Goal: Information Seeking & Learning: Check status

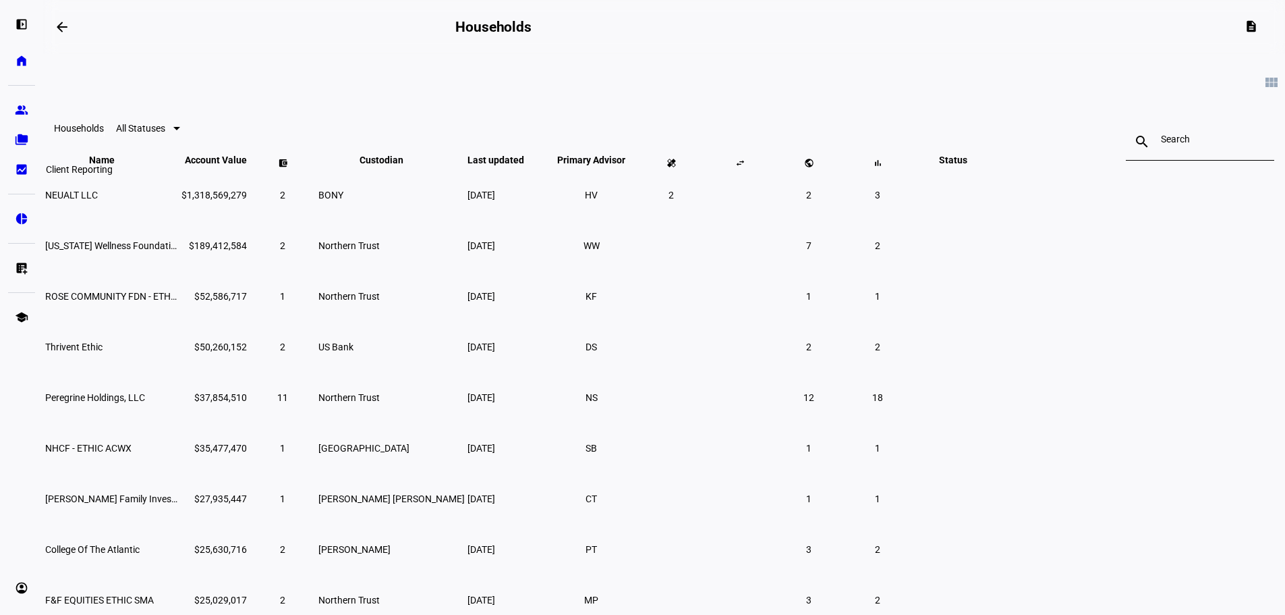
click at [16, 174] on eth-mat-symbol "bid_landscape" at bounding box center [21, 169] width 13 height 13
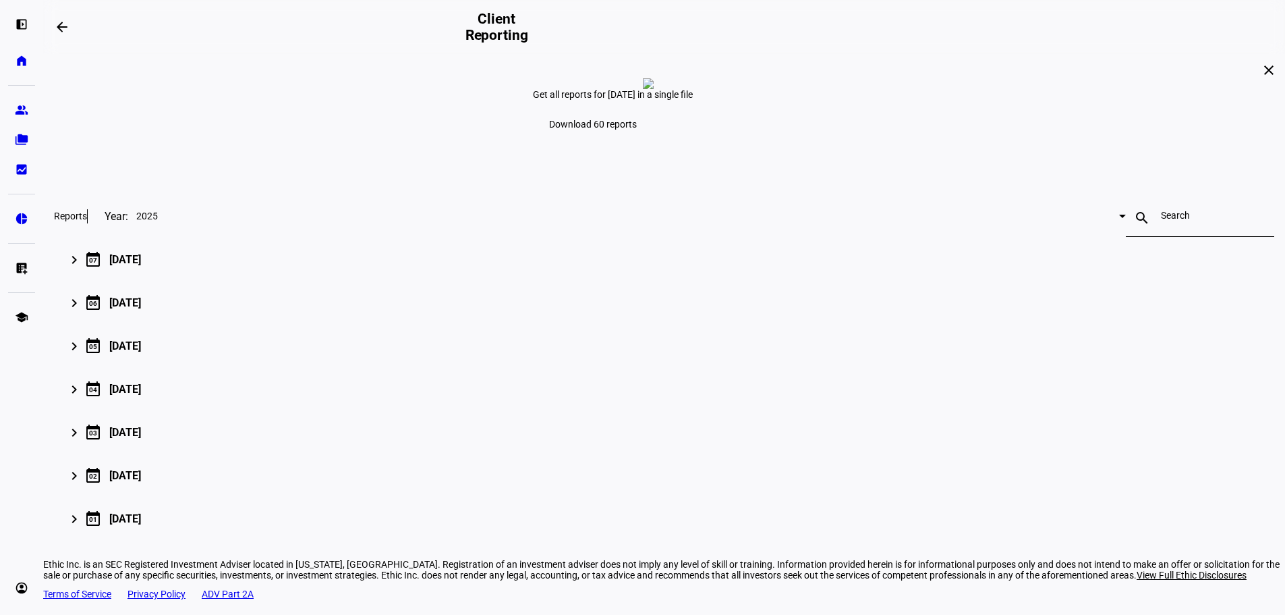
click at [653, 140] on span at bounding box center [593, 124] width 120 height 32
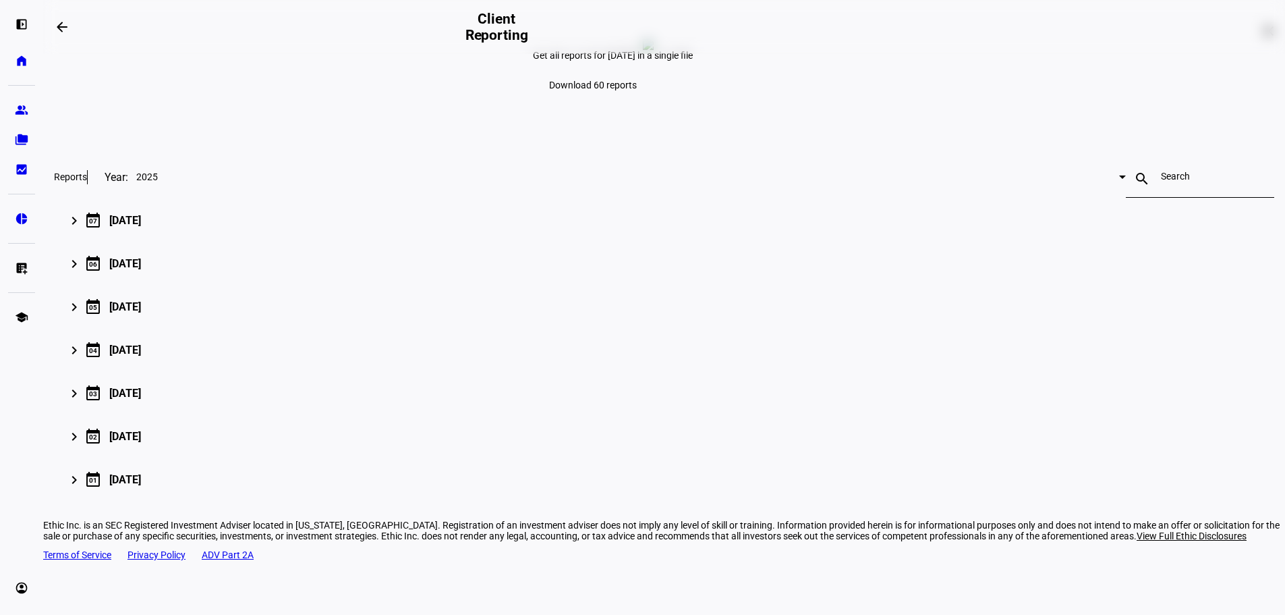
scroll to position [67, 0]
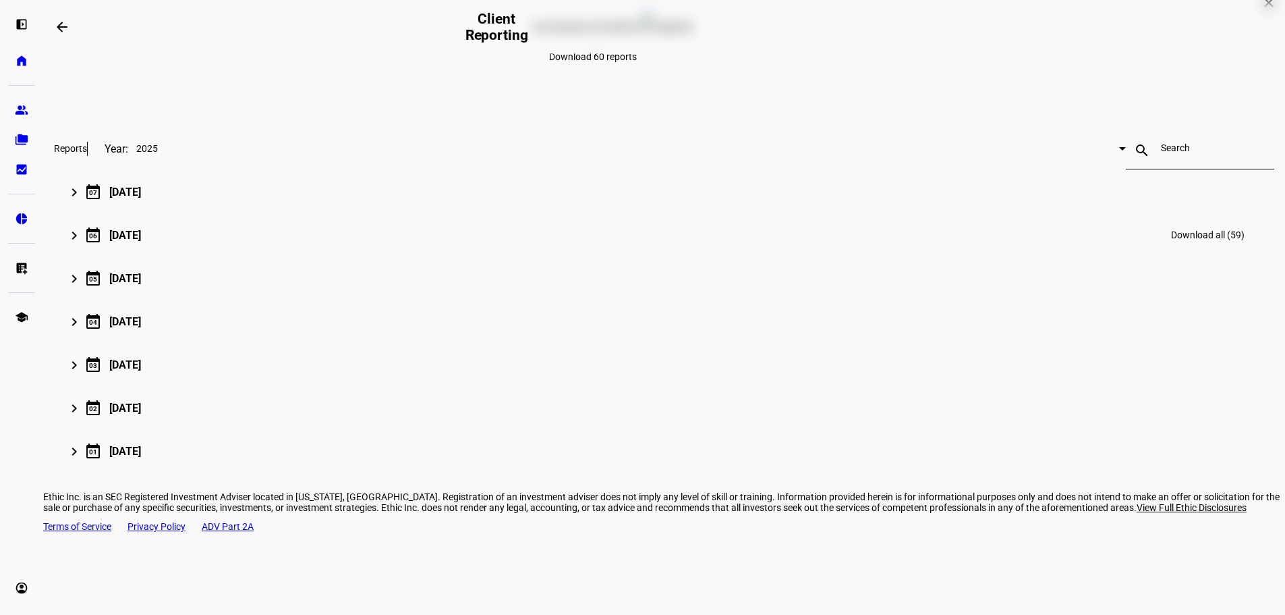
click at [82, 244] on mat-icon "keyboard_arrow_right" at bounding box center [74, 235] width 16 height 16
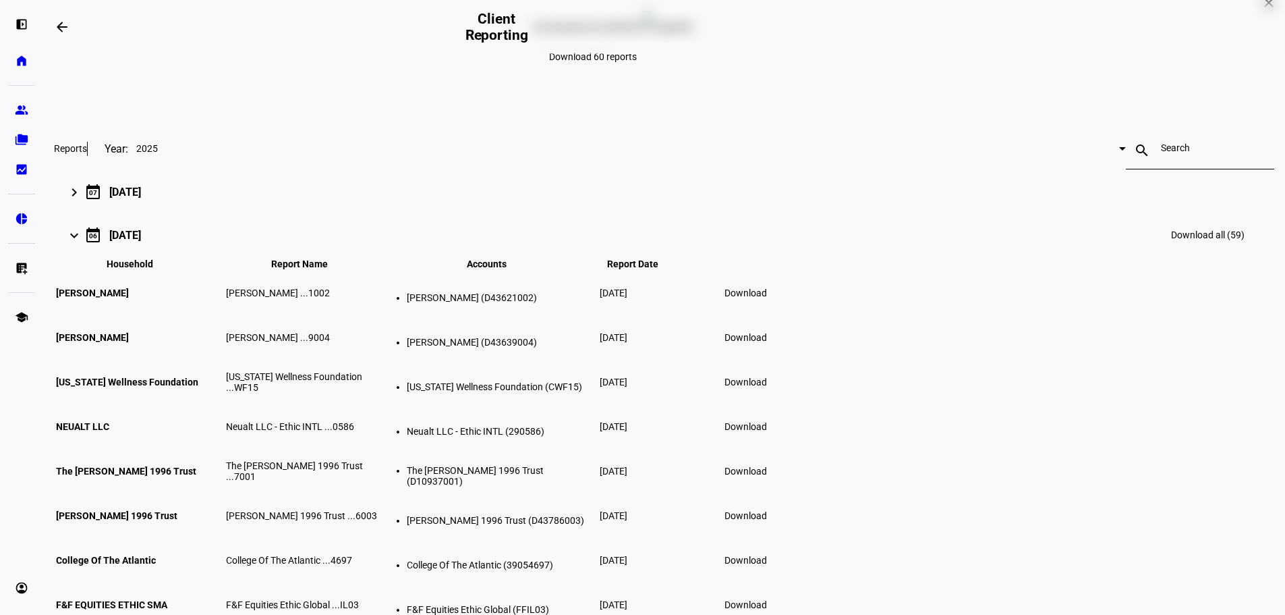
click at [767, 298] on span "Download" at bounding box center [746, 292] width 42 height 11
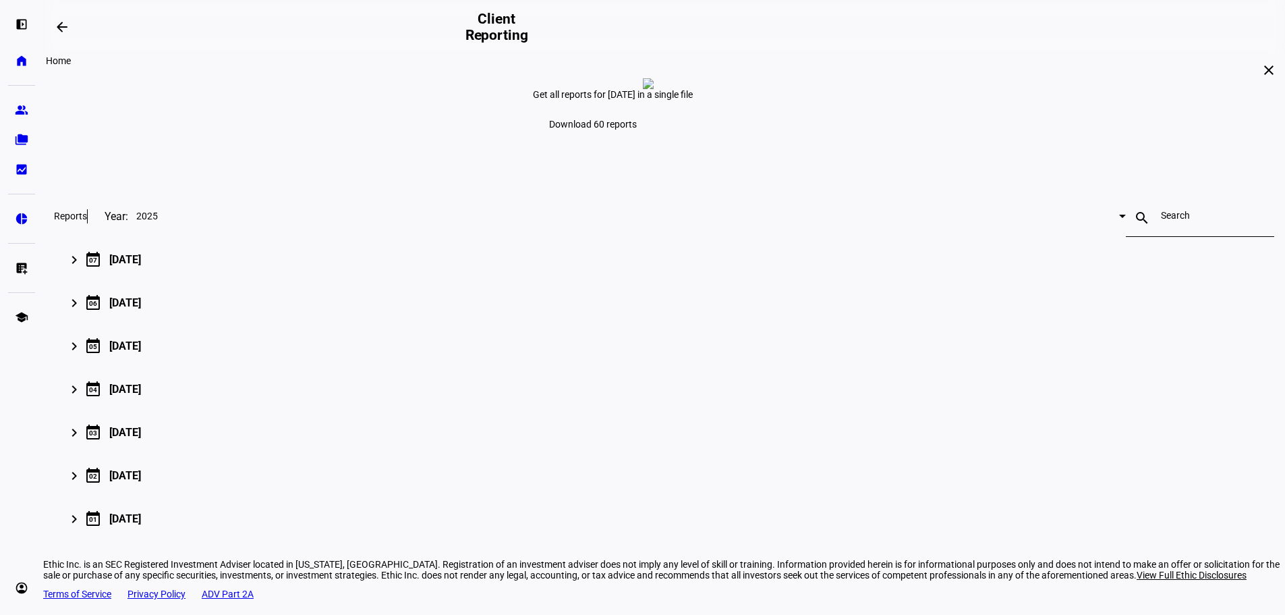
click at [18, 65] on eth-mat-symbol "home" at bounding box center [21, 60] width 13 height 13
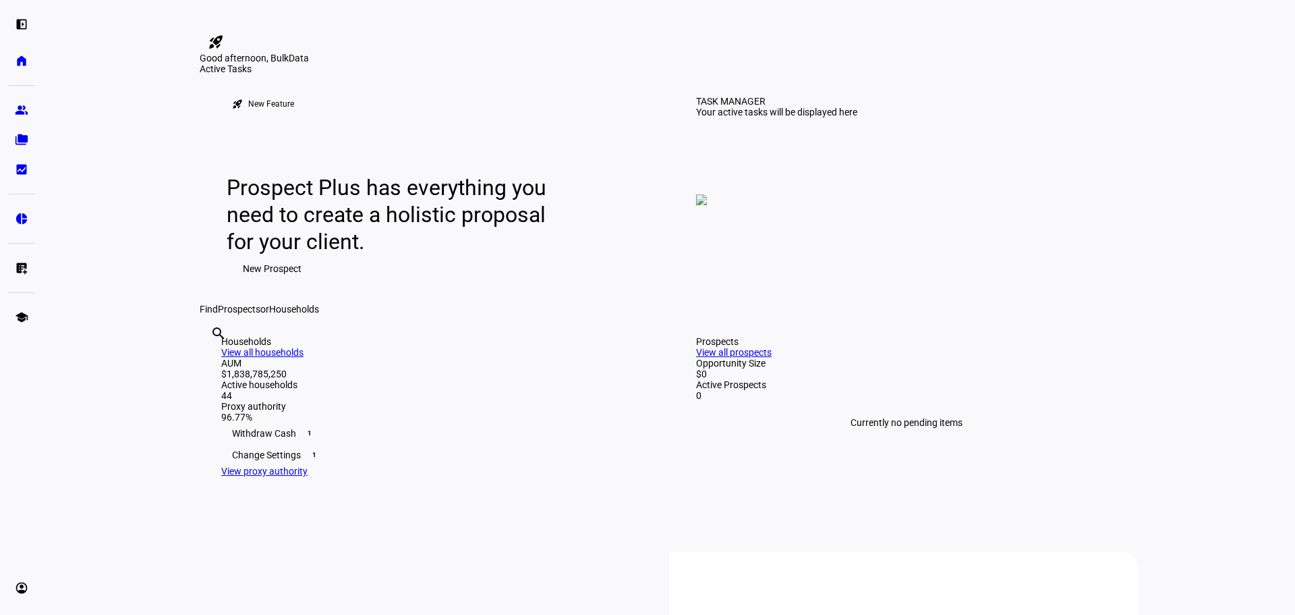
click at [15, 97] on plt-menu-item "group Prospects" at bounding box center [21, 109] width 27 height 27
click at [16, 140] on eth-mat-symbol "folder_copy" at bounding box center [21, 139] width 13 height 13
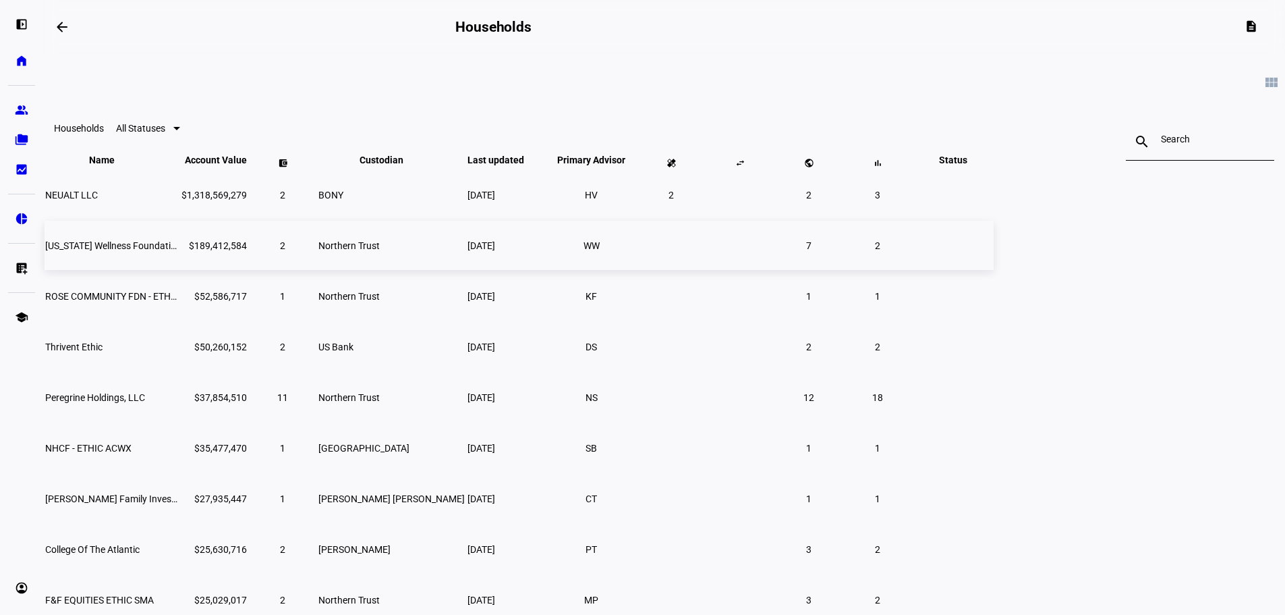
click at [179, 270] on td "[US_STATE] Wellness Foundation" at bounding box center [112, 245] width 135 height 49
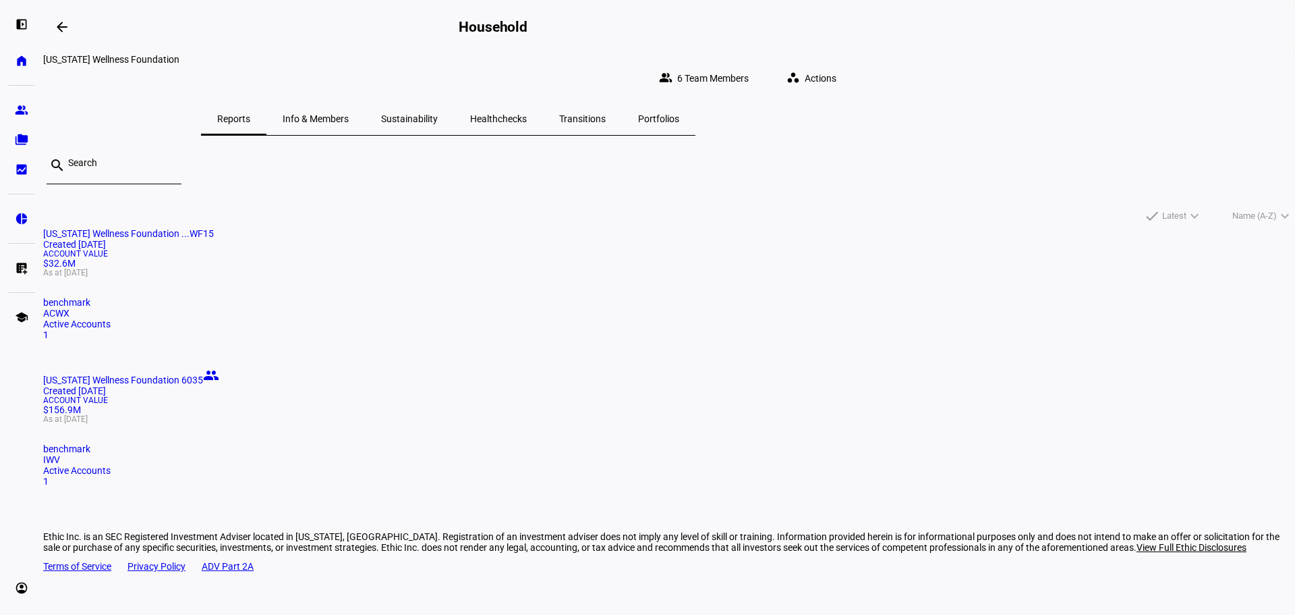
click at [700, 367] on mat-card-title "[US_STATE] Wellness Foundation 6035 people Created [DATE]" at bounding box center [669, 381] width 1252 height 29
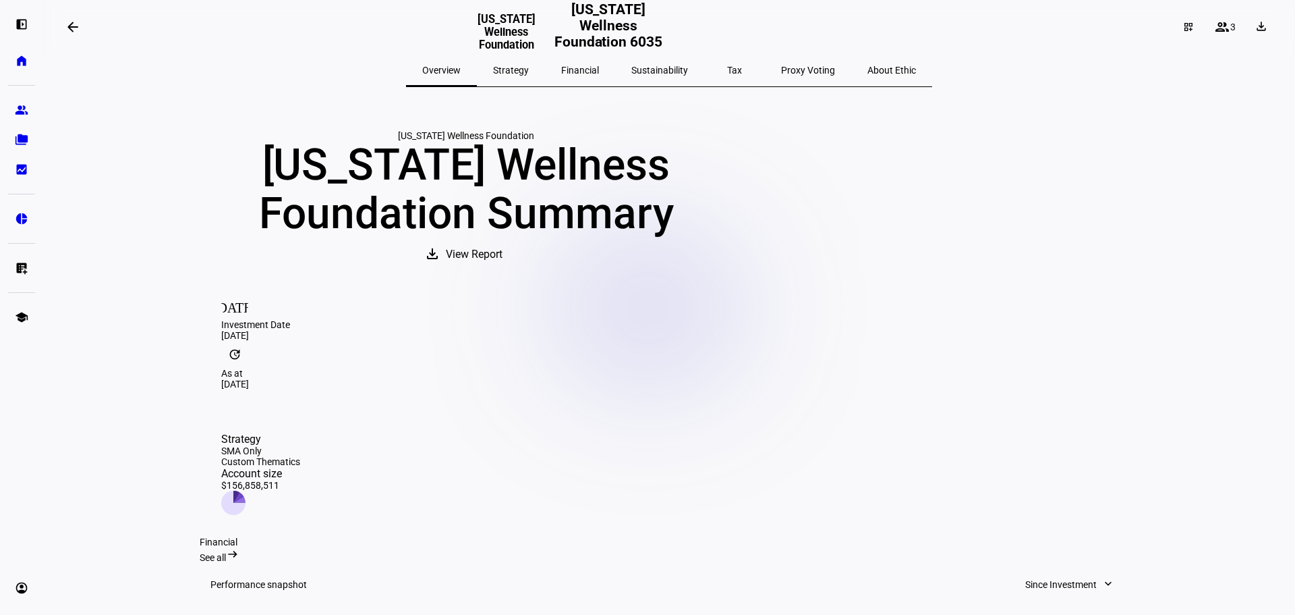
click at [590, 65] on span "Financial" at bounding box center [580, 69] width 38 height 9
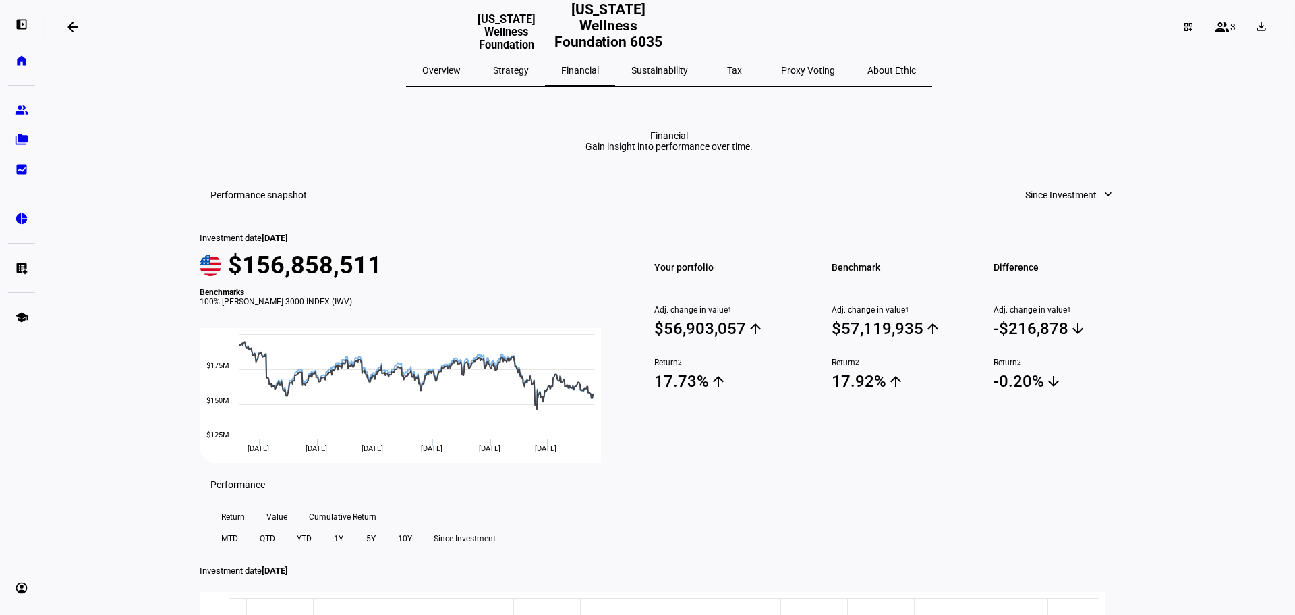
click at [1073, 208] on span "Since Investment" at bounding box center [1061, 194] width 72 height 27
click at [1038, 526] on div "Custom Dates" at bounding box center [1065, 531] width 112 height 11
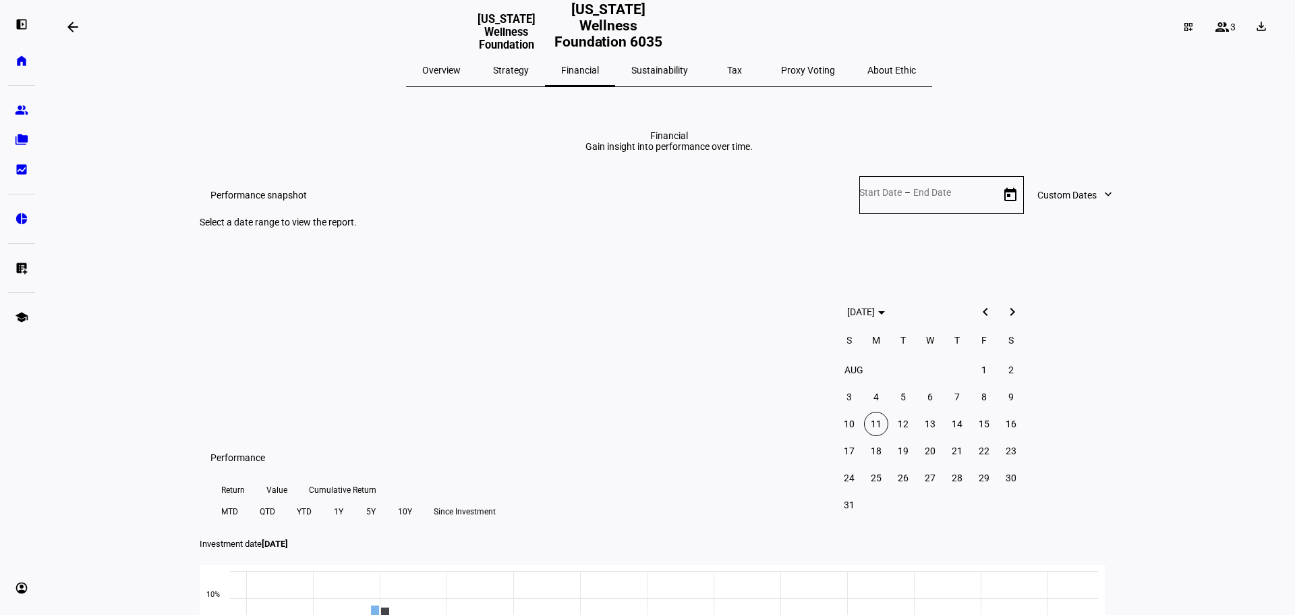
click at [982, 310] on span "Previous month" at bounding box center [985, 311] width 27 height 27
click at [897, 400] on span "1" at bounding box center [903, 397] width 24 height 24
type input "7/1/2025"
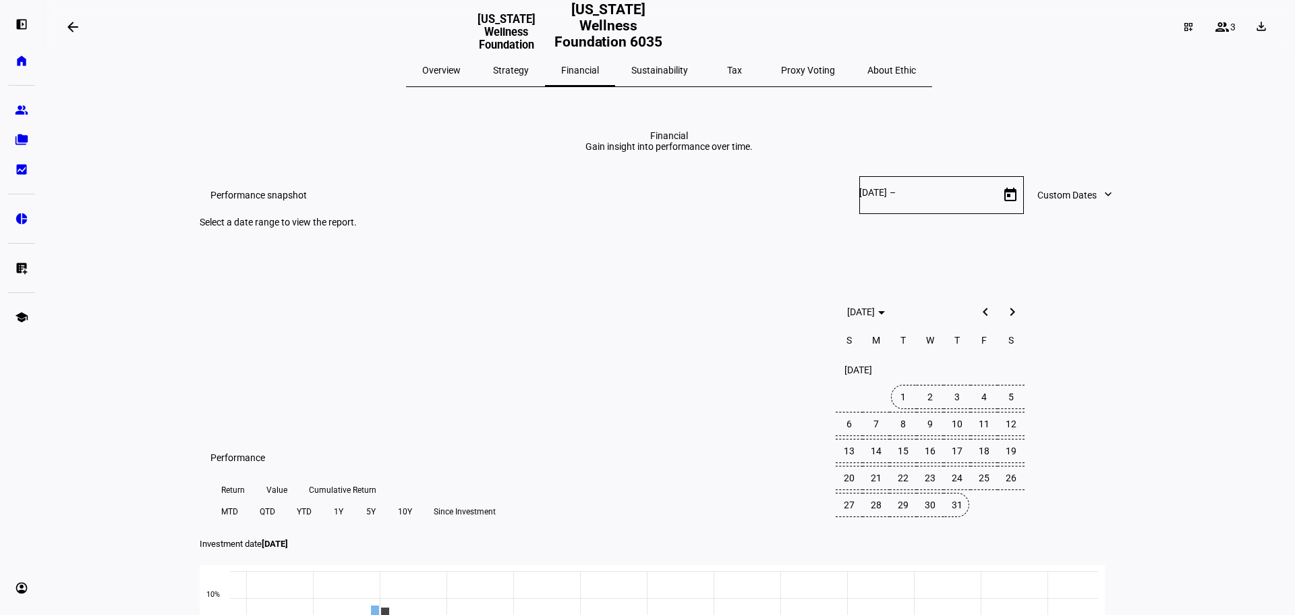
click at [955, 506] on span "31" at bounding box center [957, 504] width 24 height 24
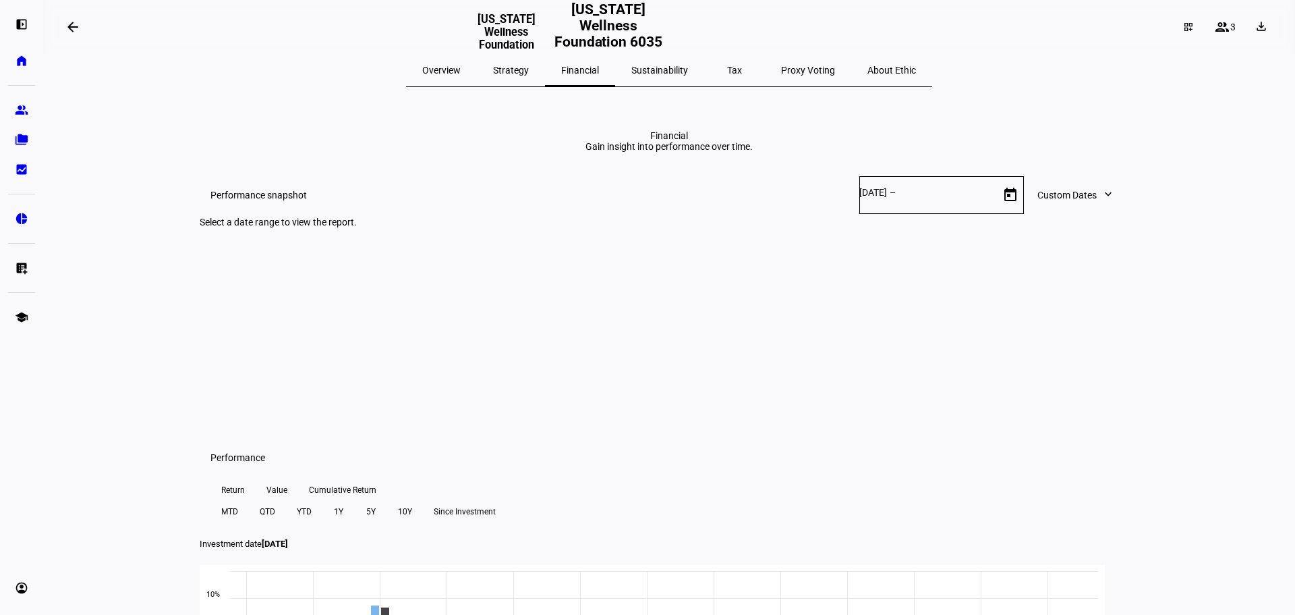
type input "7/31/2025"
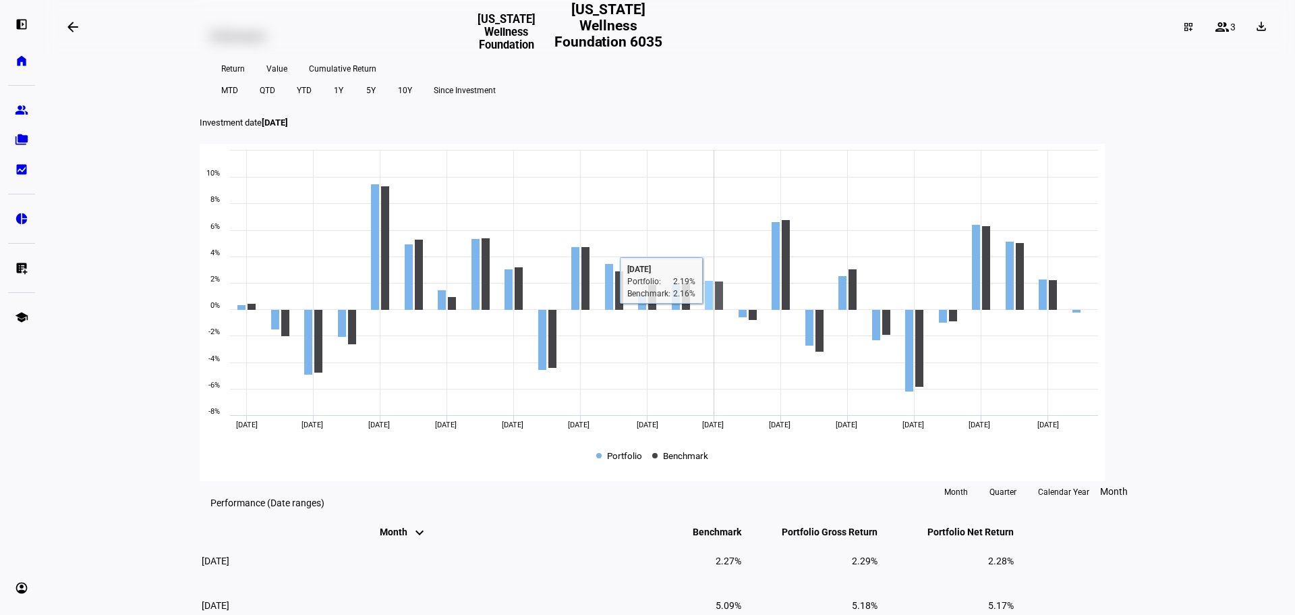
scroll to position [405, 0]
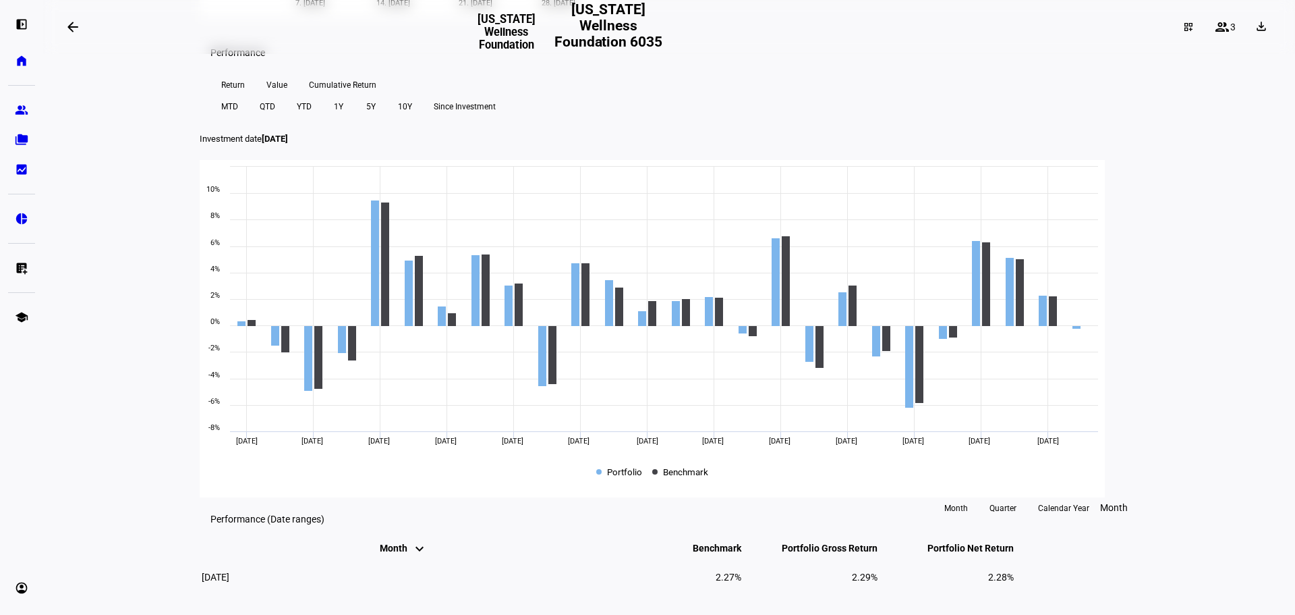
click at [238, 117] on span "MTD" at bounding box center [229, 107] width 17 height 22
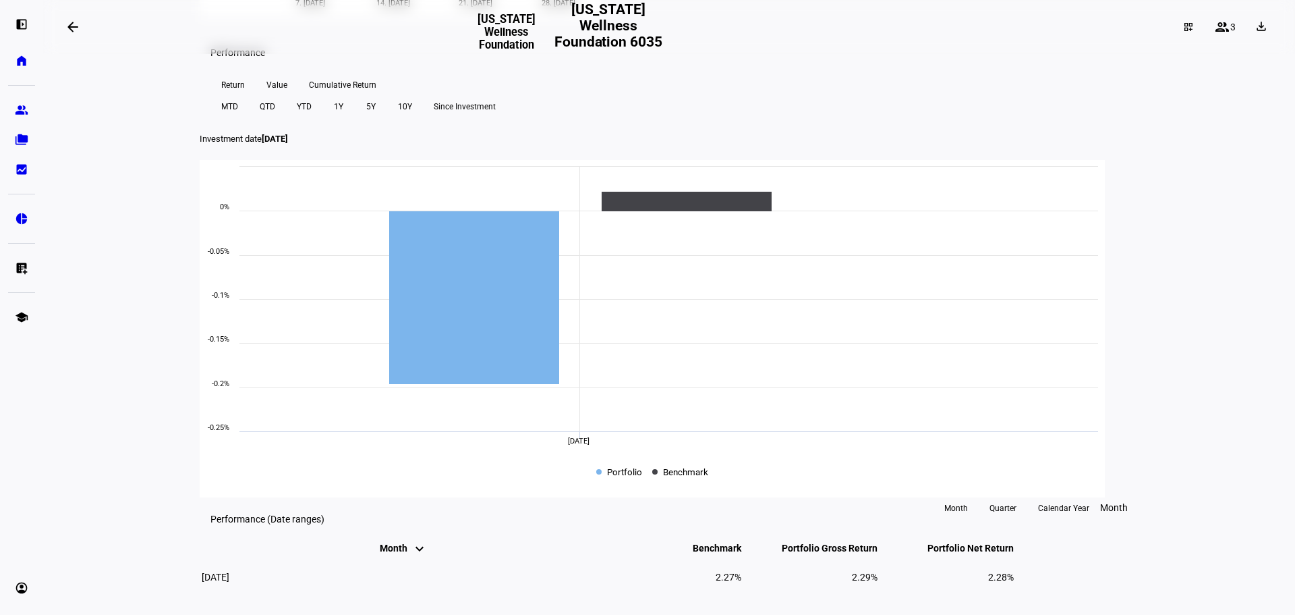
click at [496, 117] on span "Since Investment" at bounding box center [465, 107] width 62 height 22
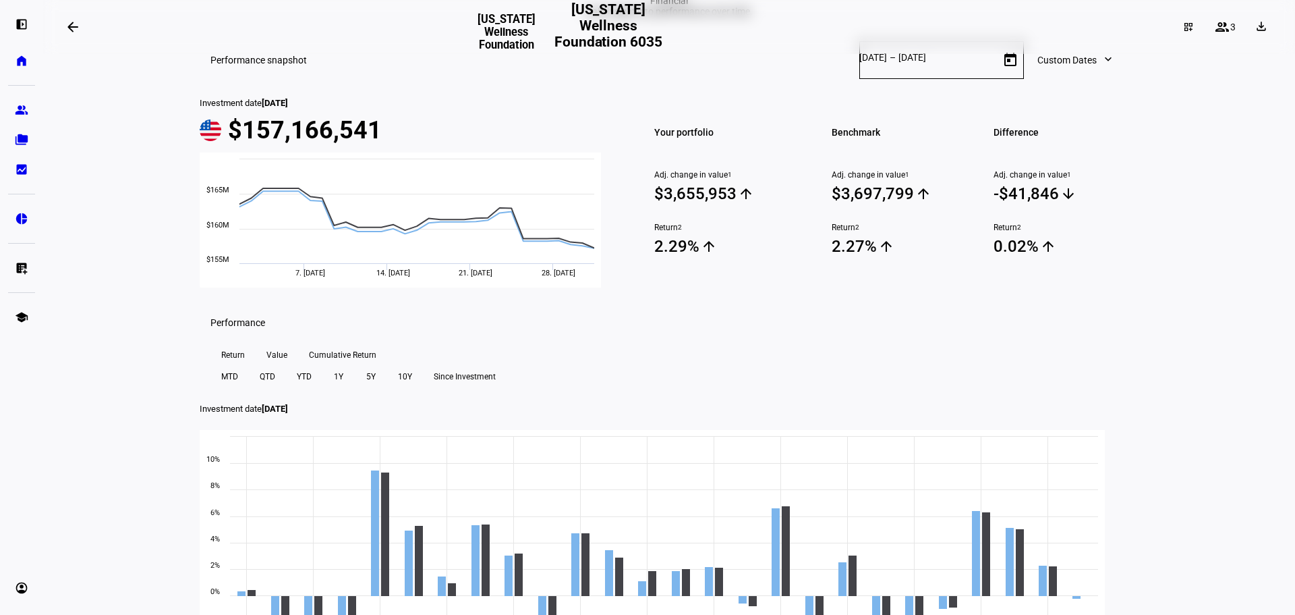
scroll to position [0, 0]
